Goal: Task Accomplishment & Management: Manage account settings

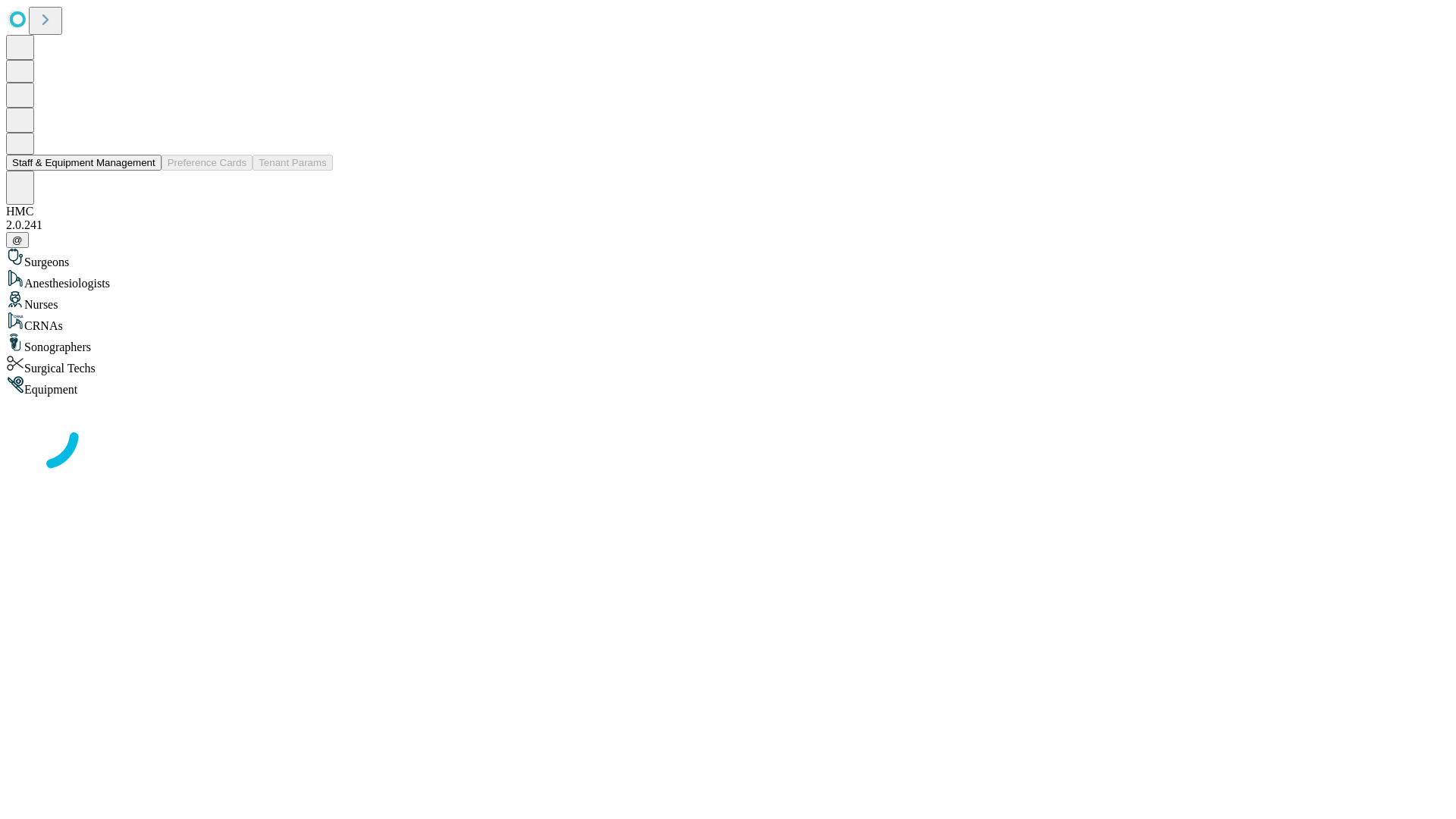
click at [145, 171] on button "Staff & Equipment Management" at bounding box center [83, 162] width 156 height 15
